Goal: Browse casually

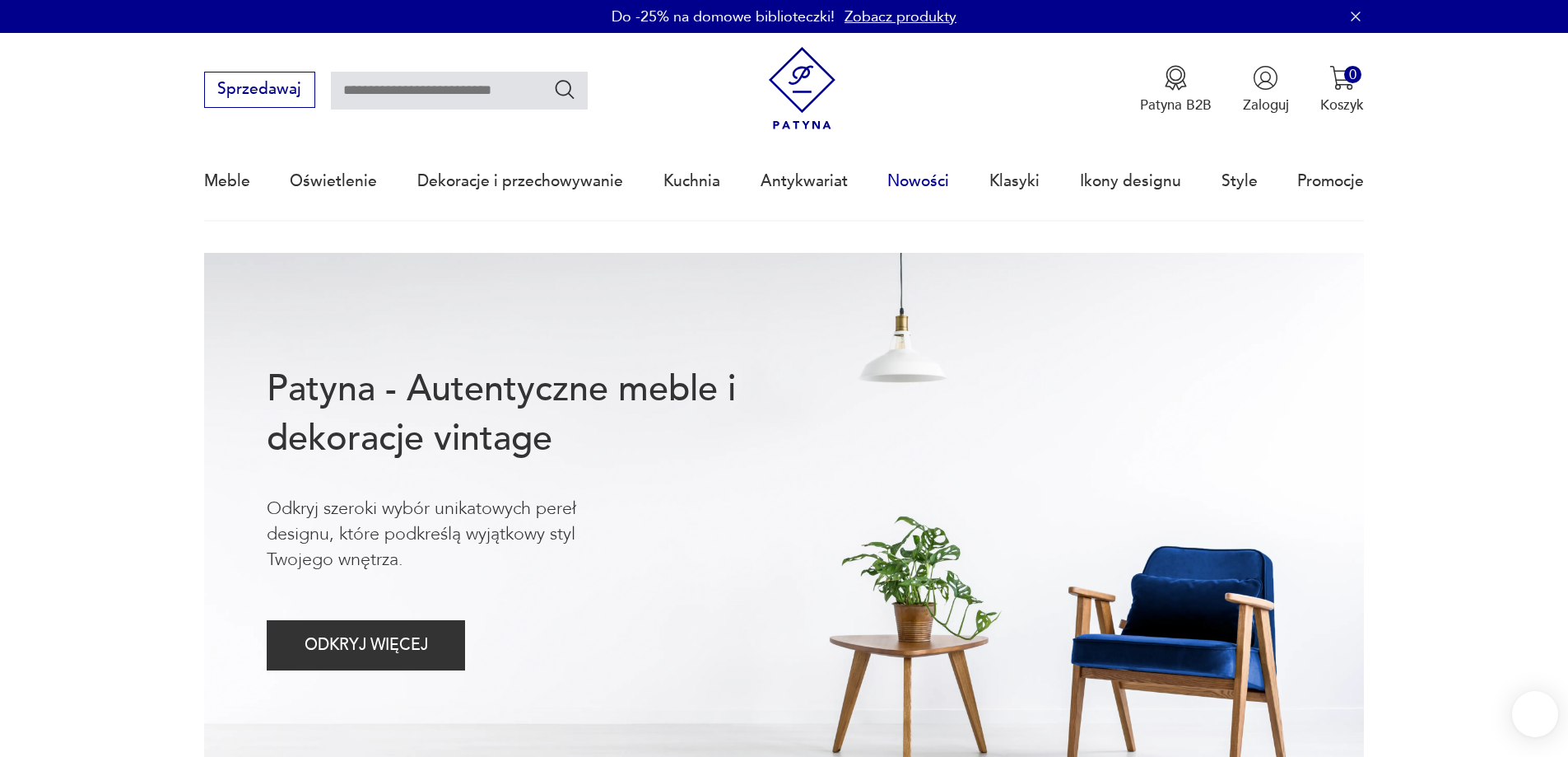
click at [911, 182] on link "Nowości" at bounding box center [918, 181] width 62 height 75
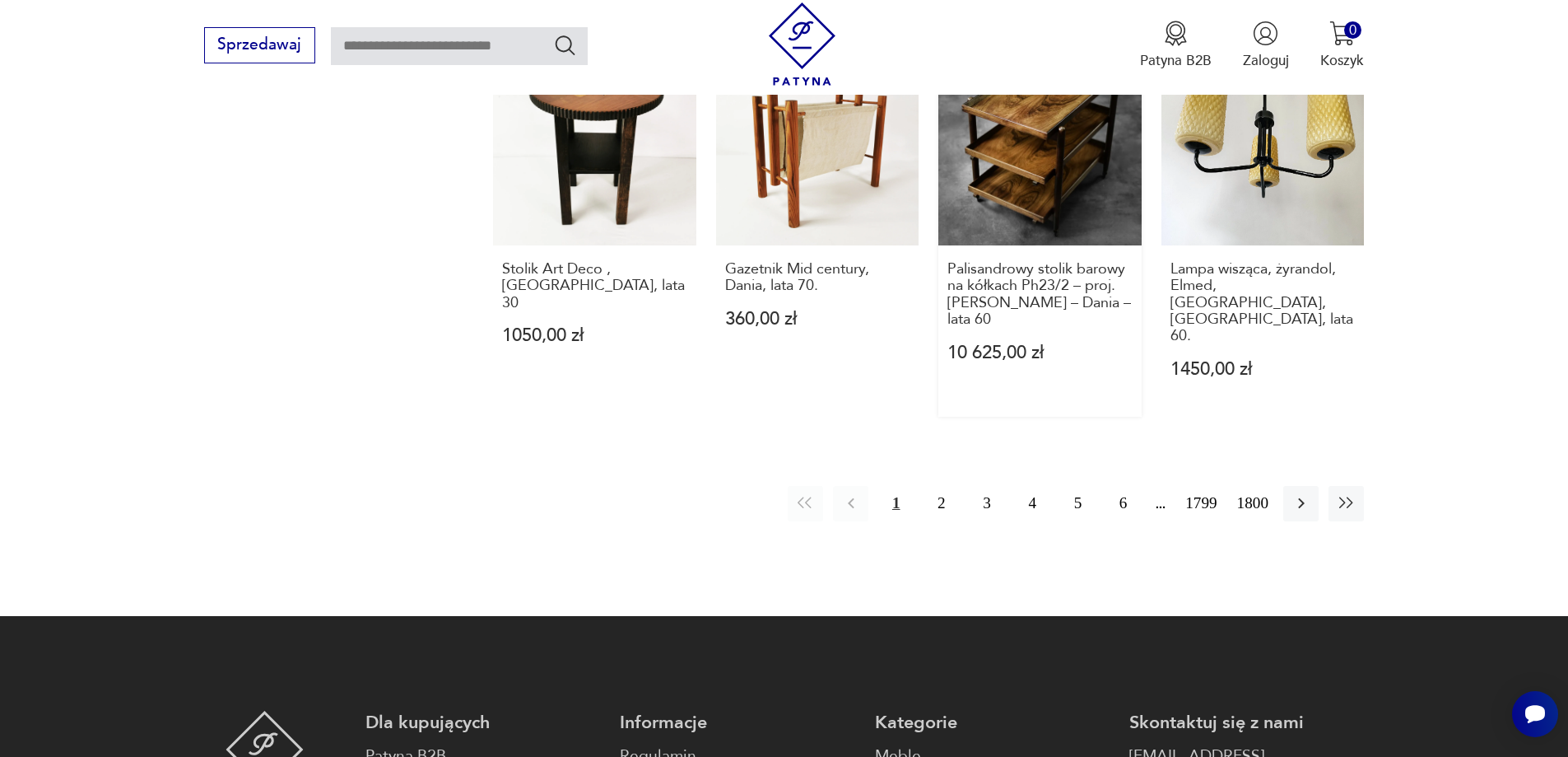
scroll to position [1595, 0]
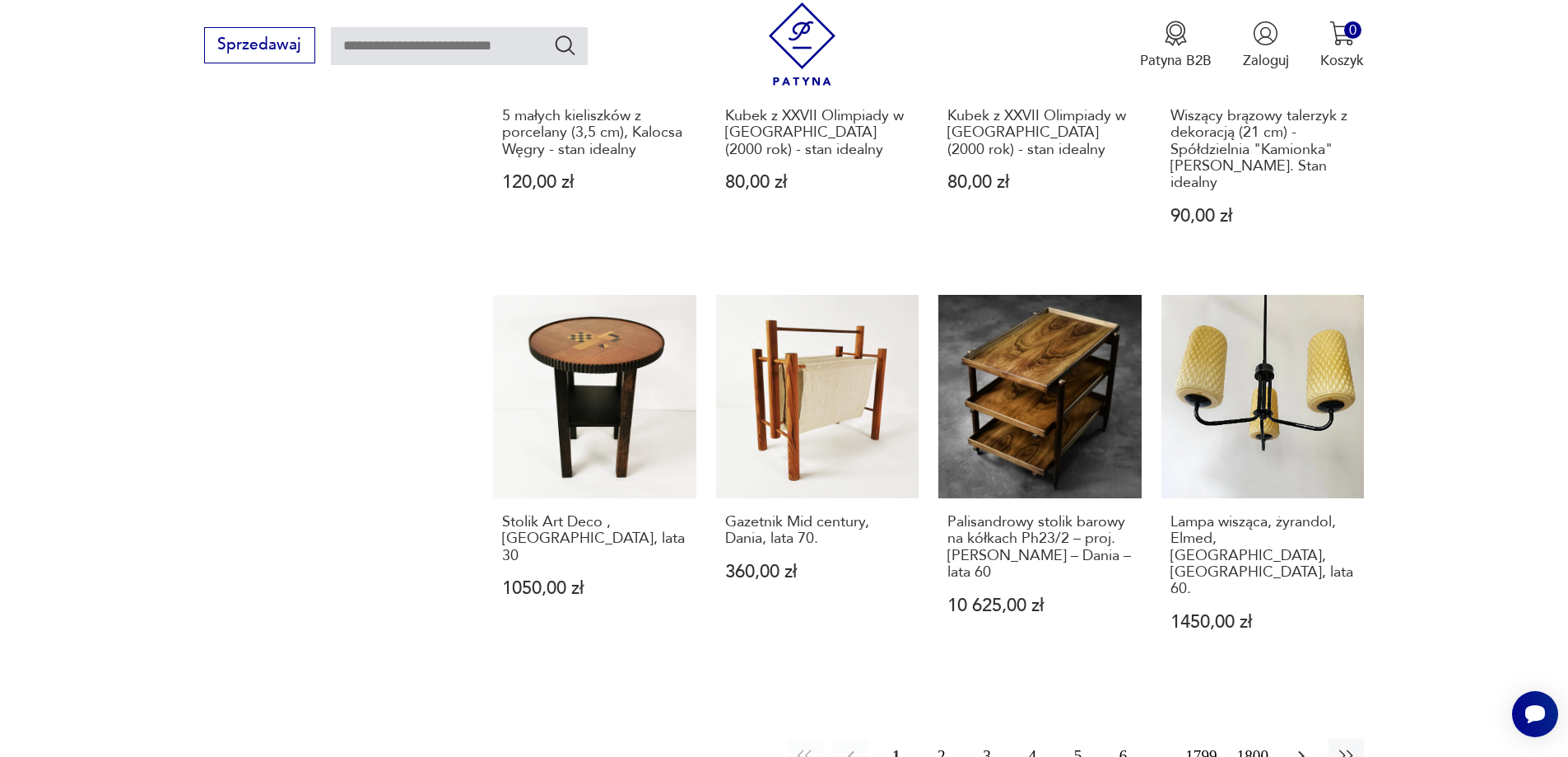
click at [1304, 746] on icon "button" at bounding box center [1301, 756] width 20 height 20
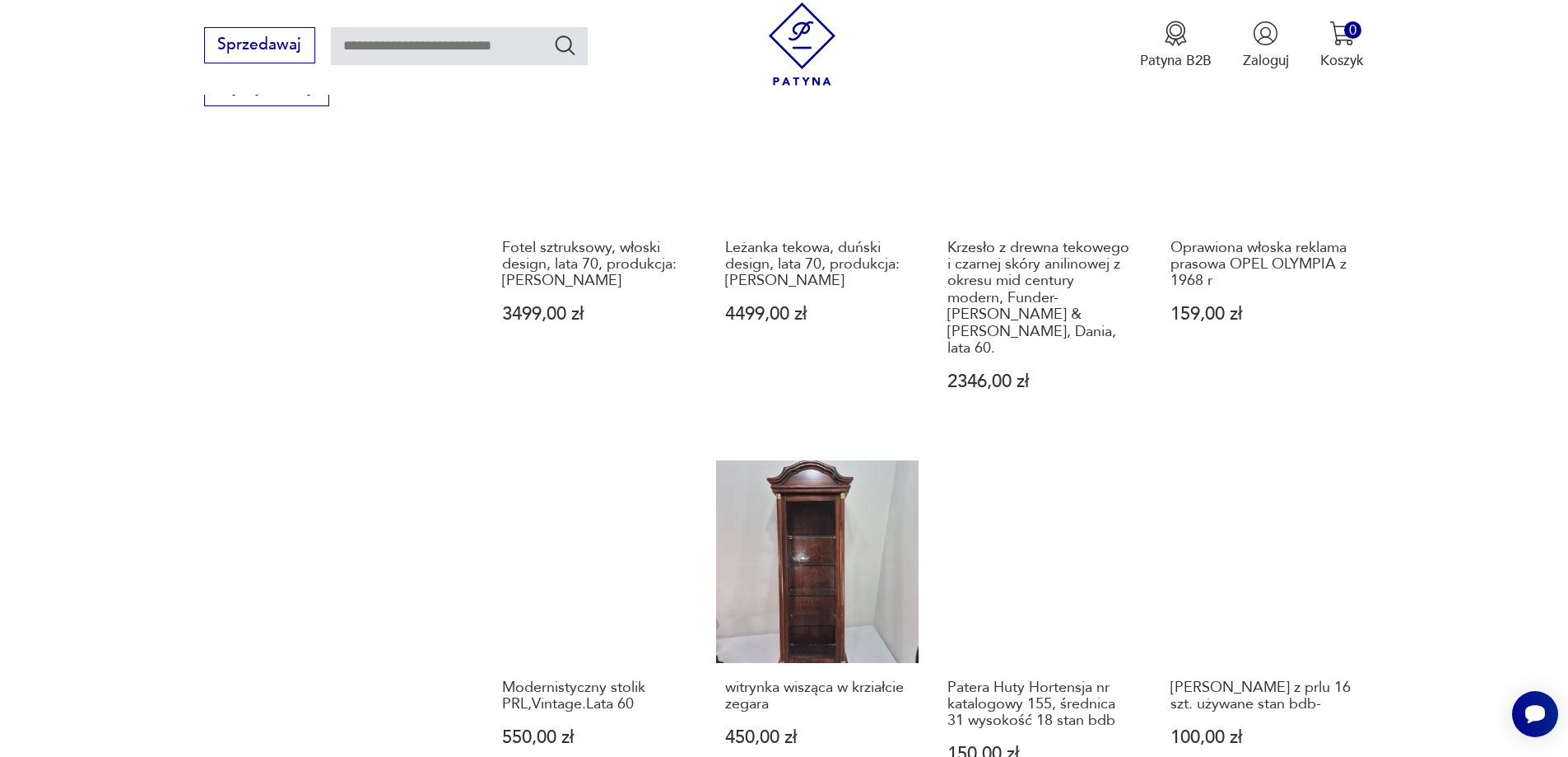
scroll to position [1515, 0]
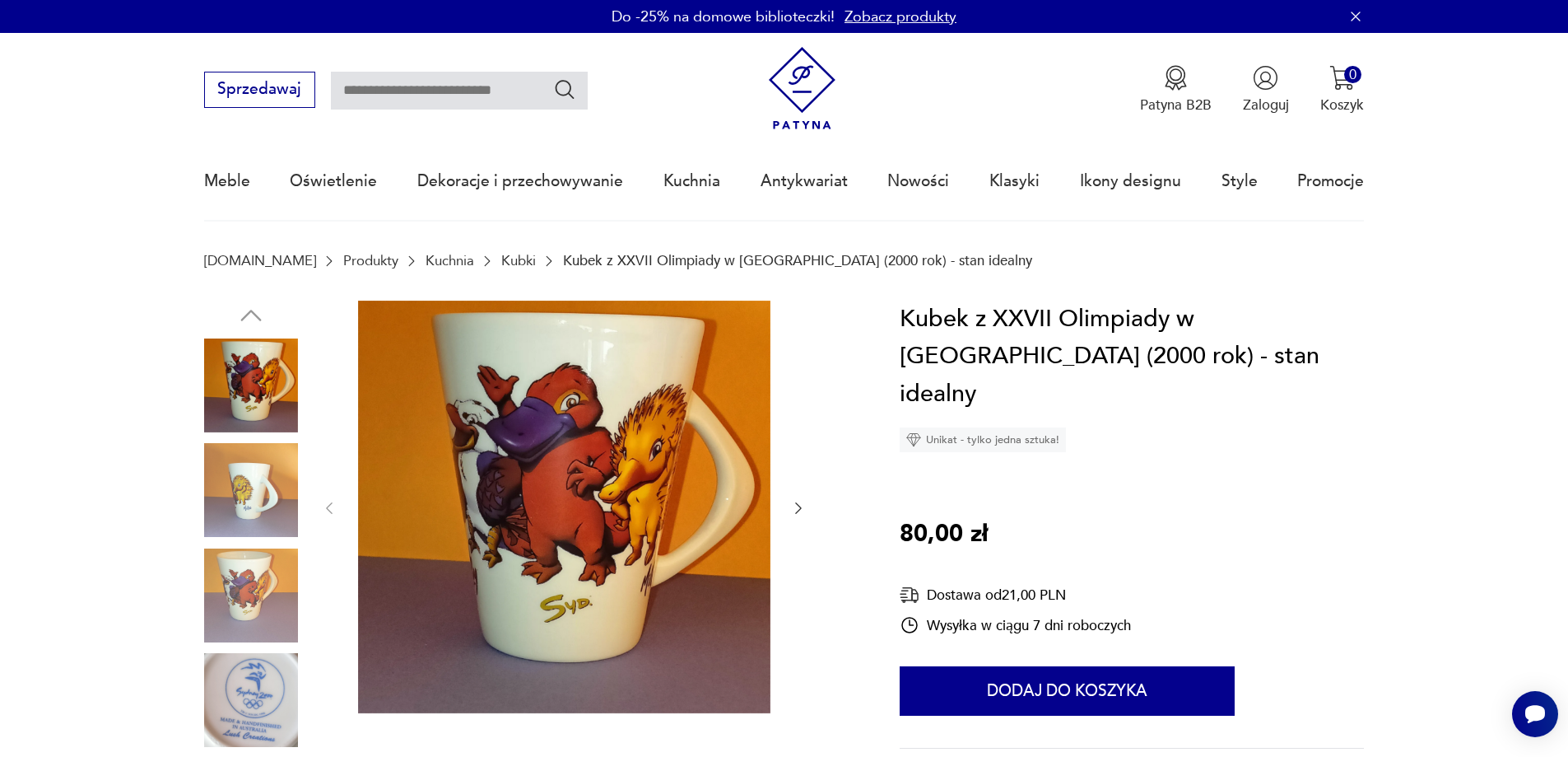
click at [261, 476] on img at bounding box center [251, 490] width 94 height 94
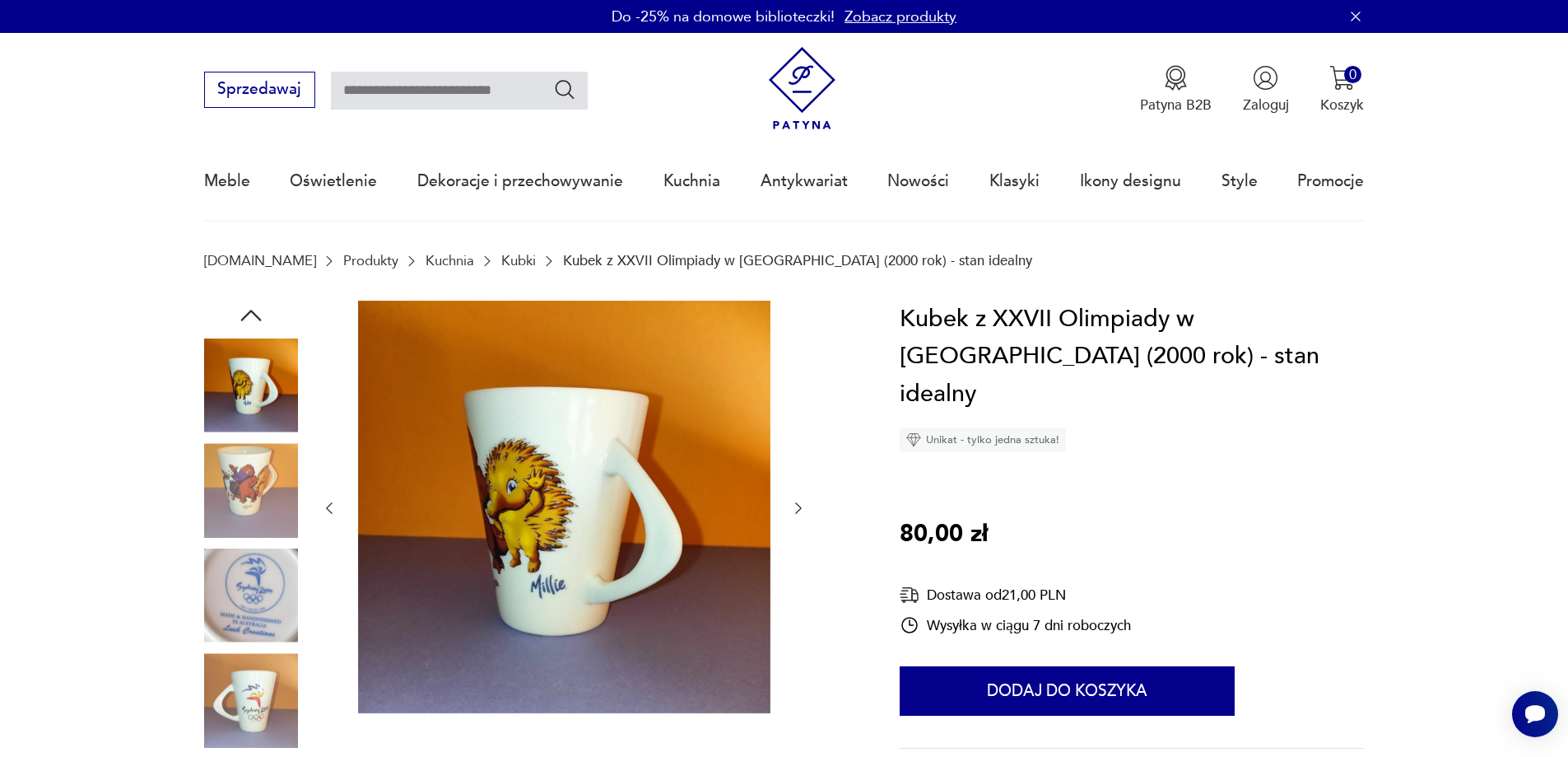
click at [264, 523] on img at bounding box center [251, 490] width 94 height 94
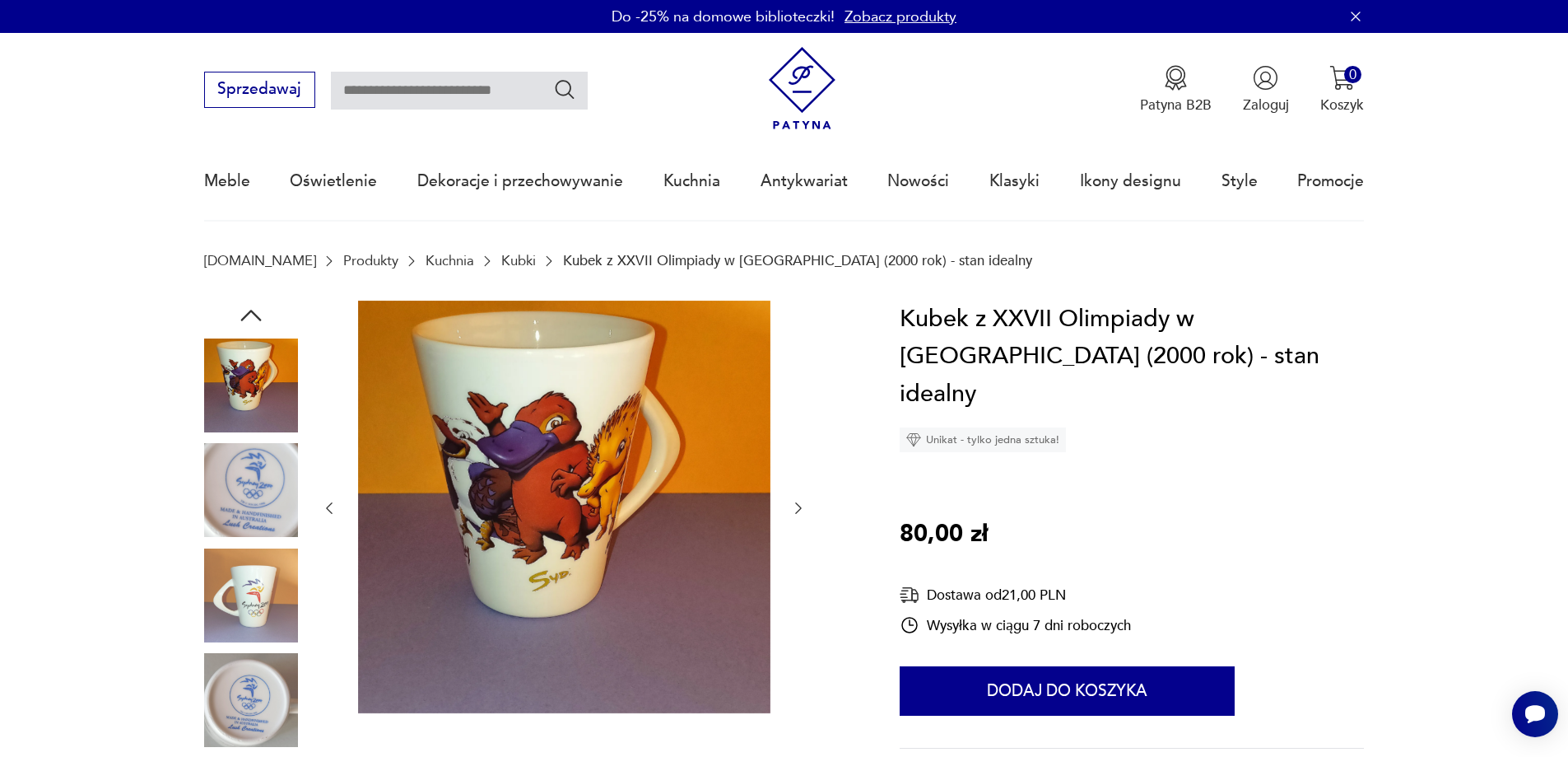
click at [254, 580] on img at bounding box center [251, 596] width 94 height 94
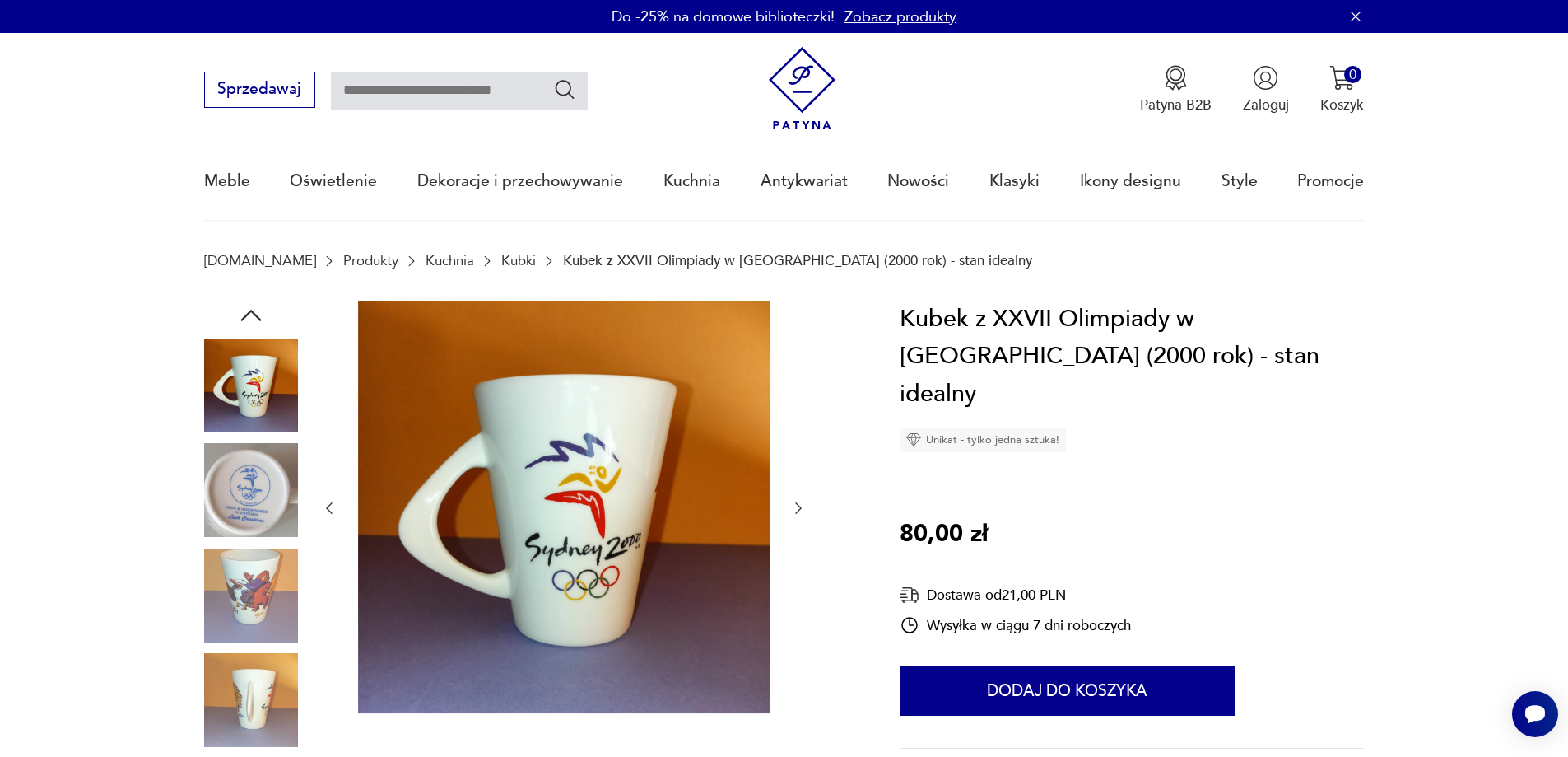
click at [275, 649] on div at bounding box center [251, 544] width 94 height 412
click at [275, 681] on img at bounding box center [251, 700] width 94 height 94
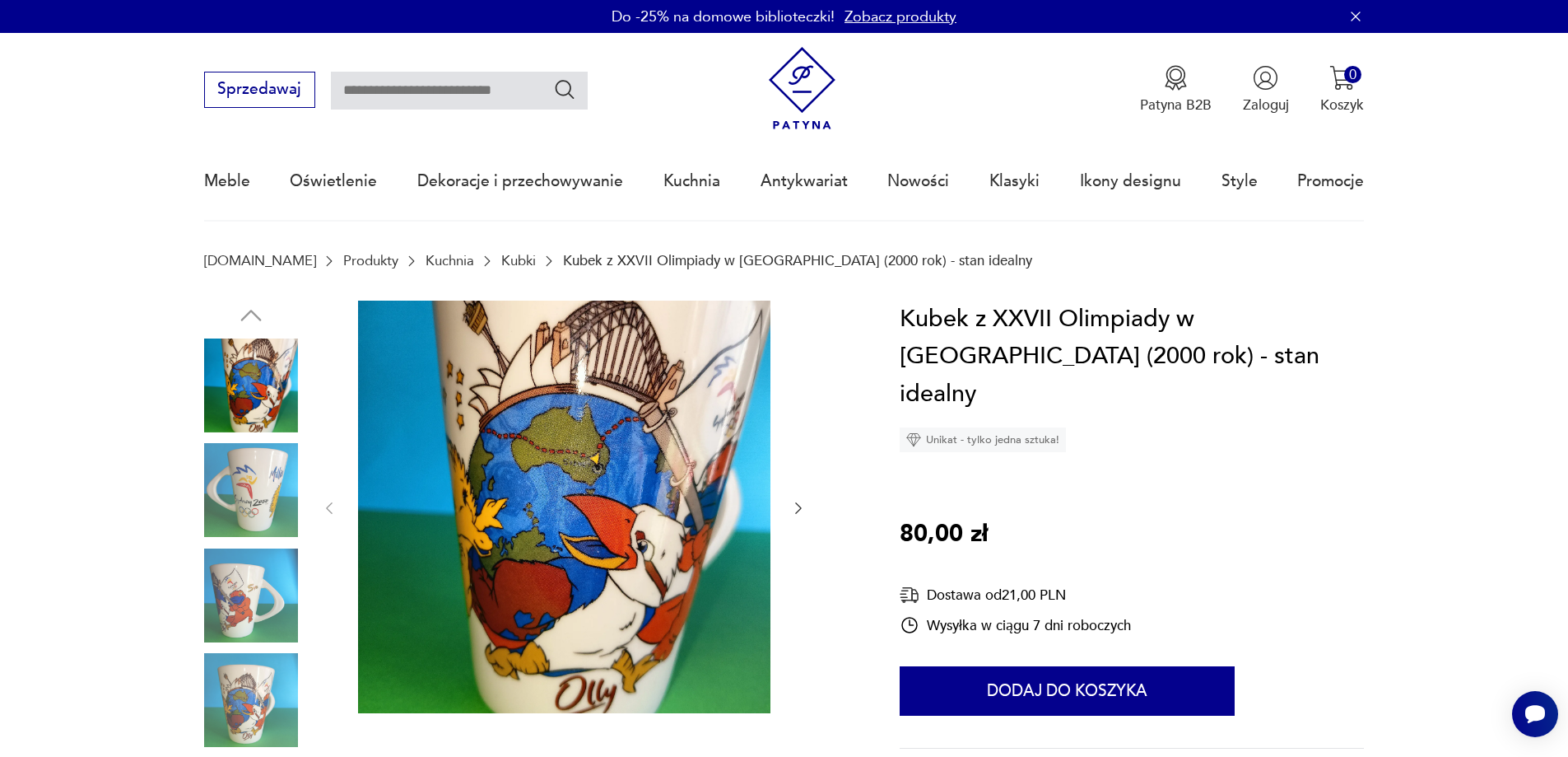
click at [273, 487] on img at bounding box center [251, 490] width 94 height 94
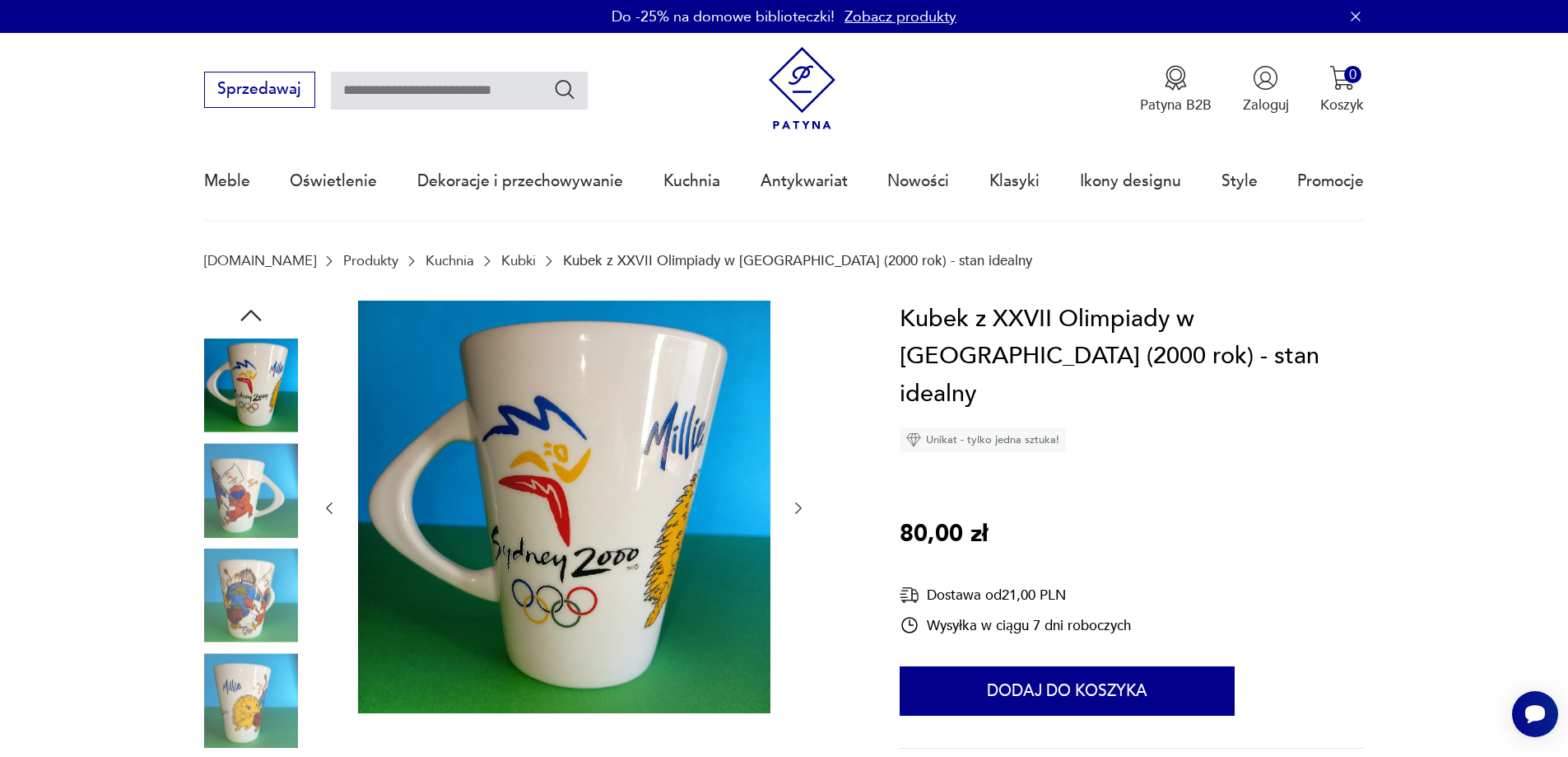
click at [261, 498] on img at bounding box center [251, 490] width 94 height 94
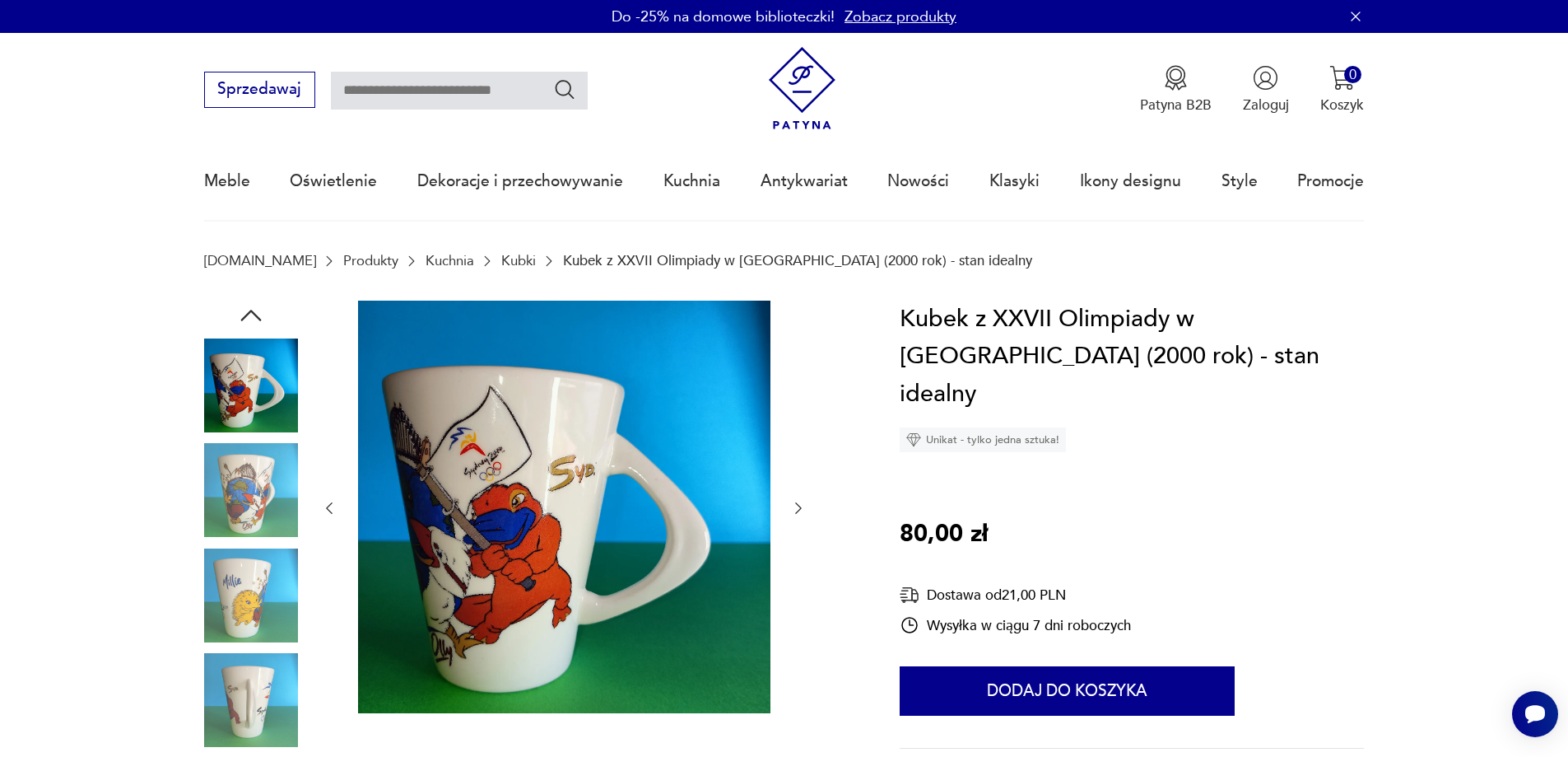
click at [269, 523] on img at bounding box center [251, 490] width 94 height 94
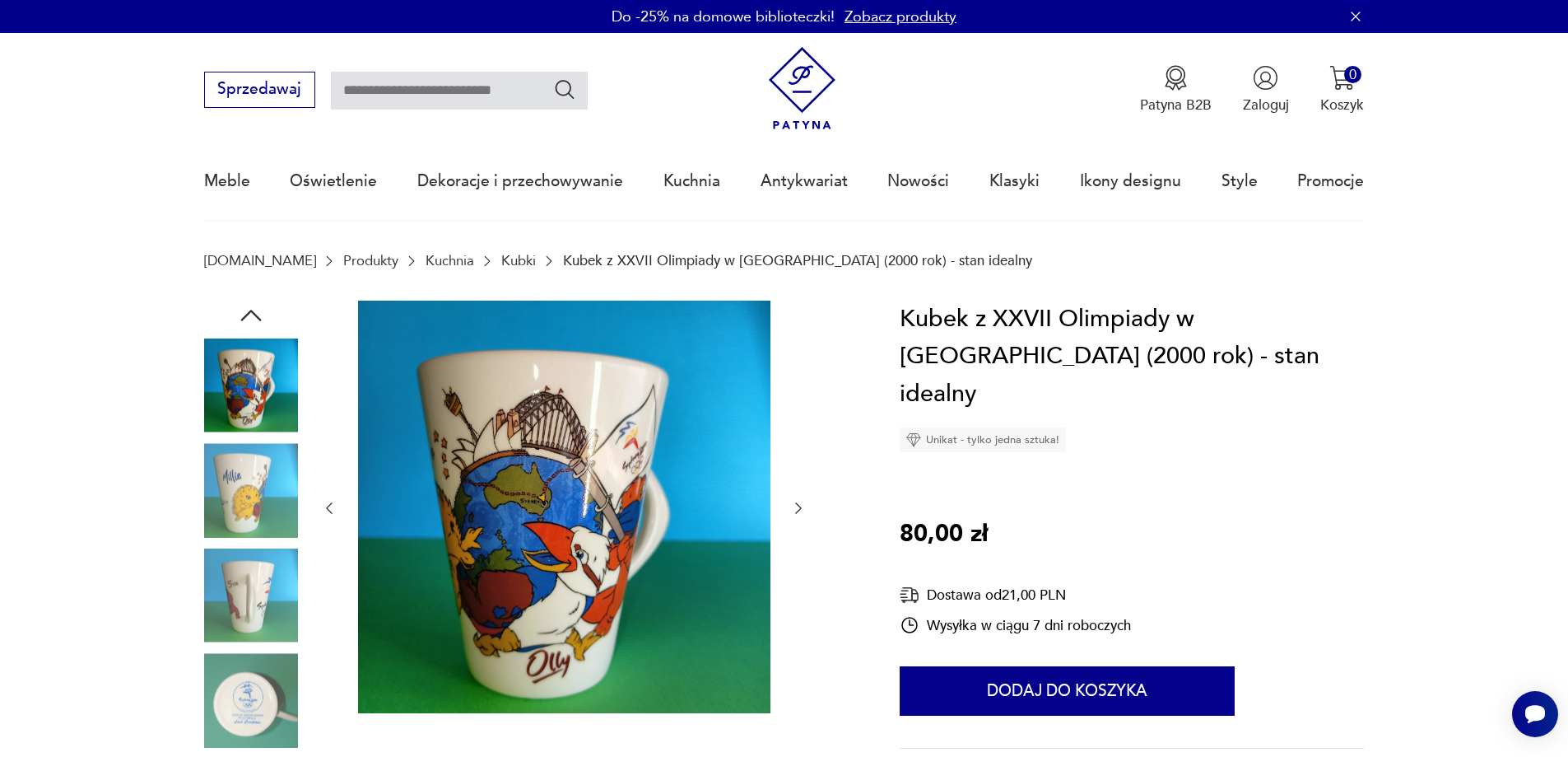
click at [263, 557] on img at bounding box center [251, 596] width 94 height 94
